Goal: Find specific page/section: Find specific page/section

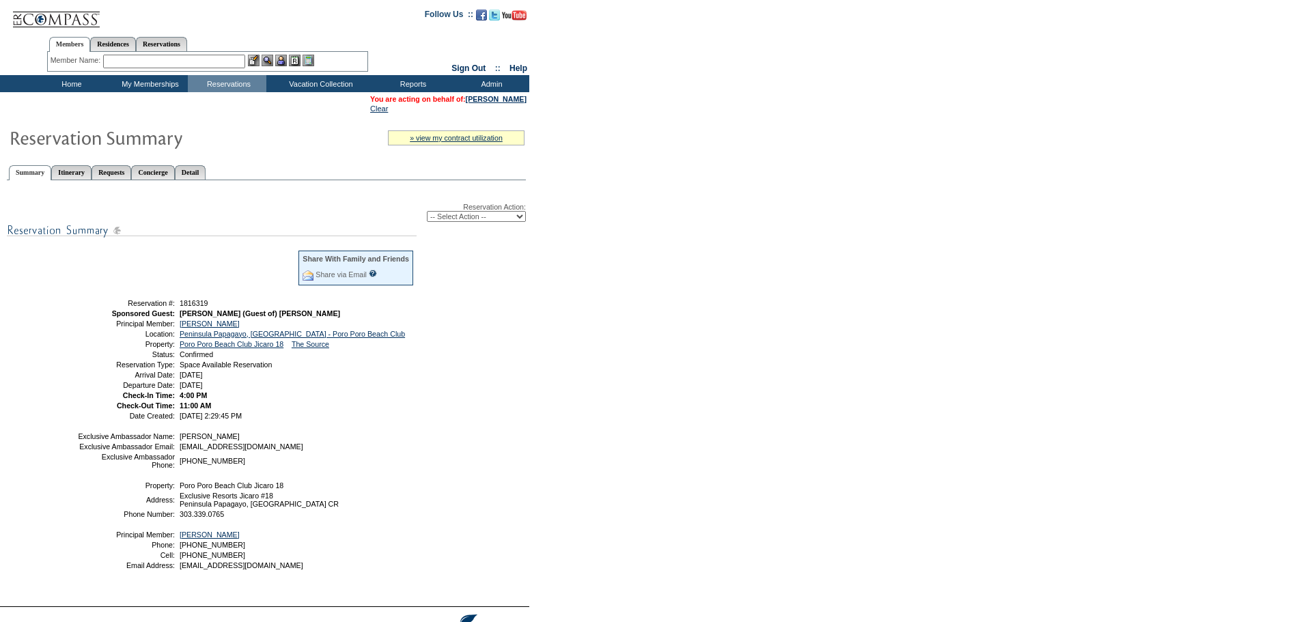
click at [227, 59] on input "text" at bounding box center [174, 62] width 142 height 14
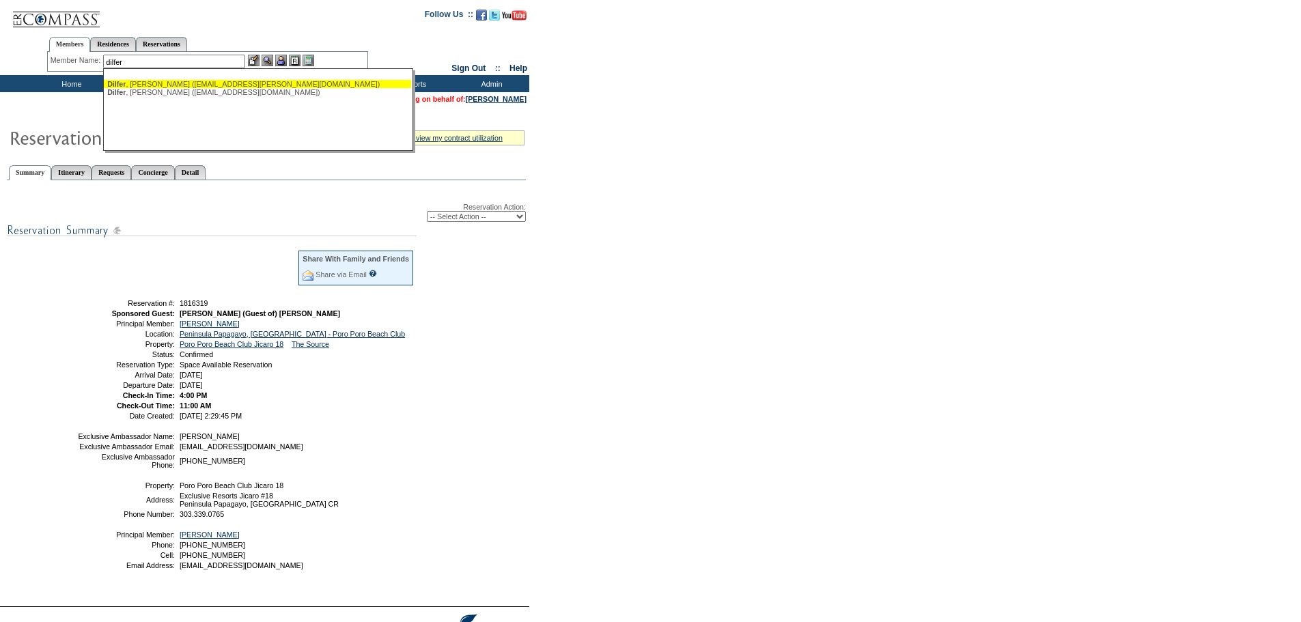
click at [224, 81] on div "Dilfer , Andrew (dilfer.andrew@gmail.com)" at bounding box center [257, 84] width 300 height 8
type input "Dilfer, Andrew (dilfer.andrew@gmail.com)"
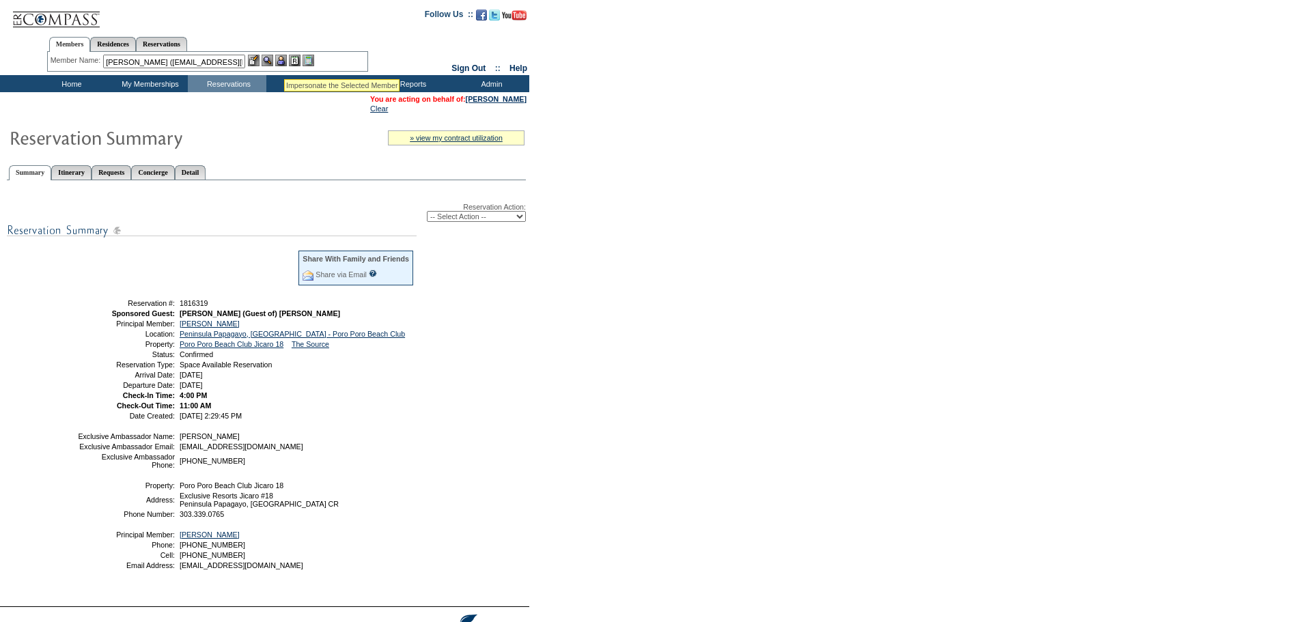
click at [284, 62] on img at bounding box center [281, 61] width 12 height 12
click at [270, 58] on img at bounding box center [267, 61] width 12 height 12
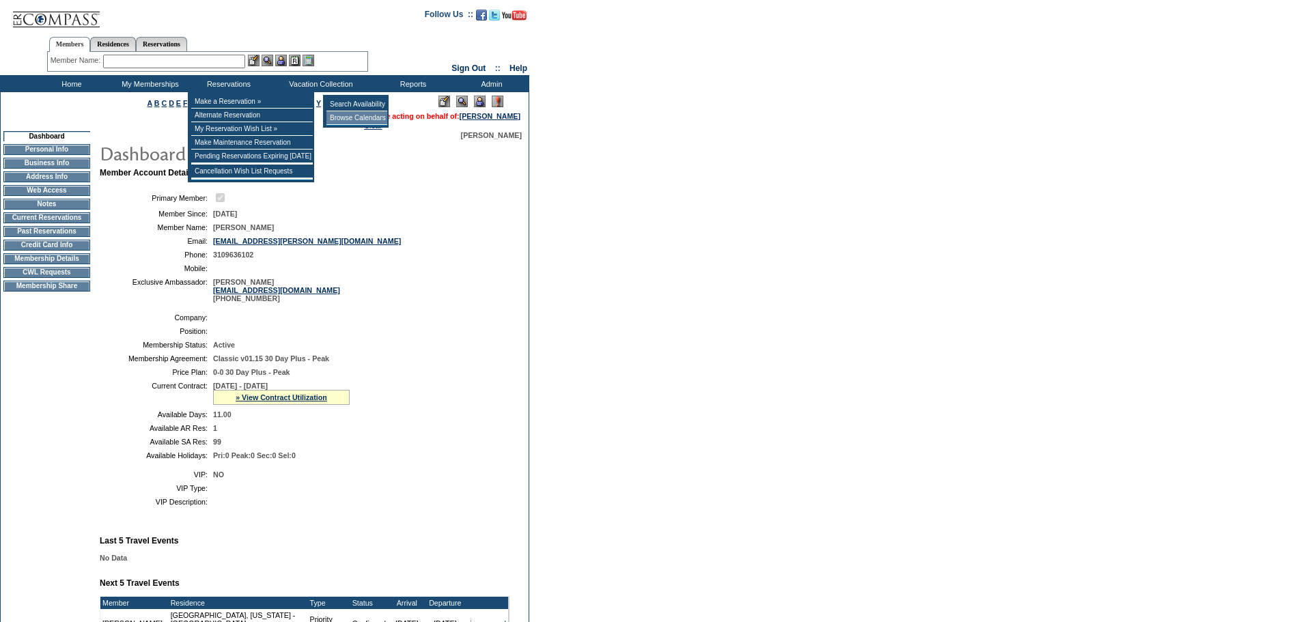
click at [371, 114] on td "Browse Calendars" at bounding box center [356, 118] width 61 height 14
